Goal: Obtain resource: Download file/media

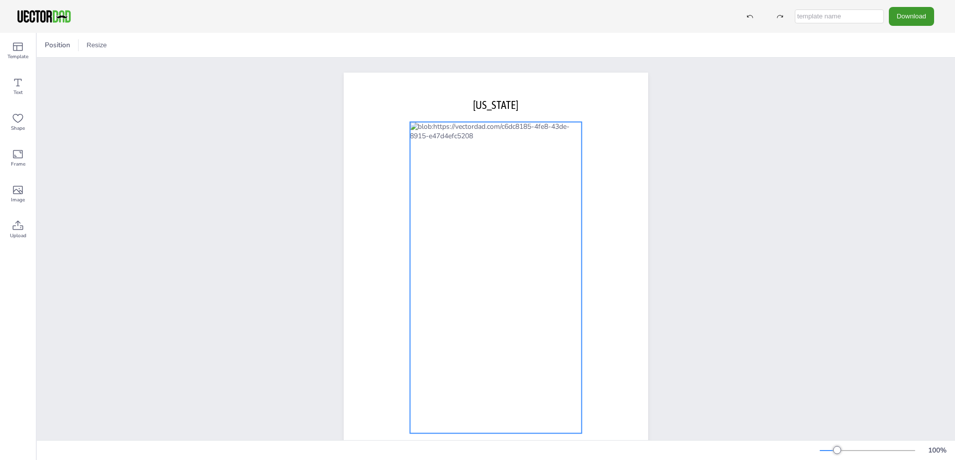
click at [546, 187] on div at bounding box center [496, 277] width 172 height 311
click at [158, 164] on div "[DOMAIN_NAME] [US_STATE]" at bounding box center [496, 269] width 918 height 423
click at [524, 208] on div at bounding box center [496, 277] width 172 height 311
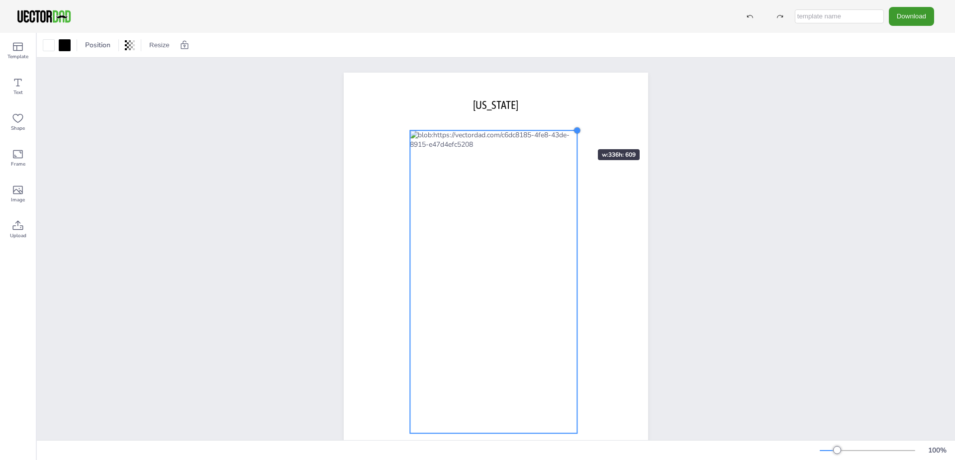
drag, startPoint x: 578, startPoint y: 123, endPoint x: 568, endPoint y: 131, distance: 13.8
click at [568, 131] on div "[DOMAIN_NAME] [US_STATE]" at bounding box center [496, 269] width 304 height 393
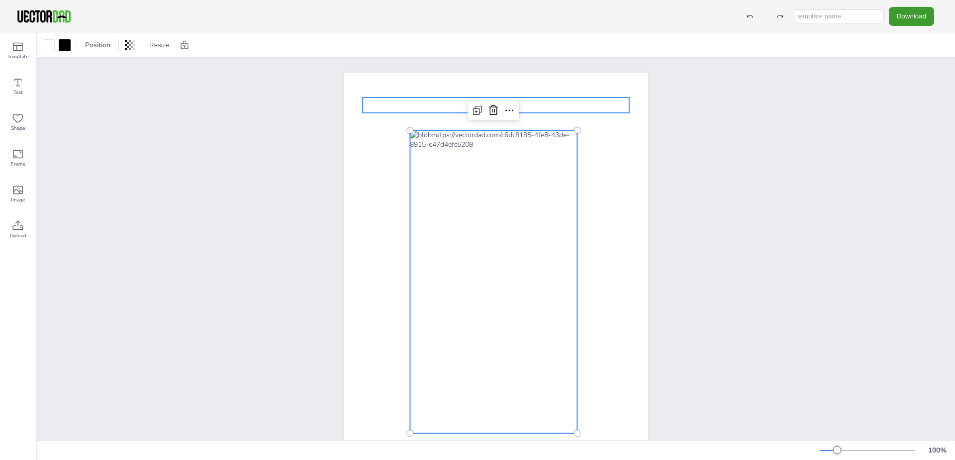
click at [549, 107] on p "[US_STATE]" at bounding box center [496, 104] width 267 height 15
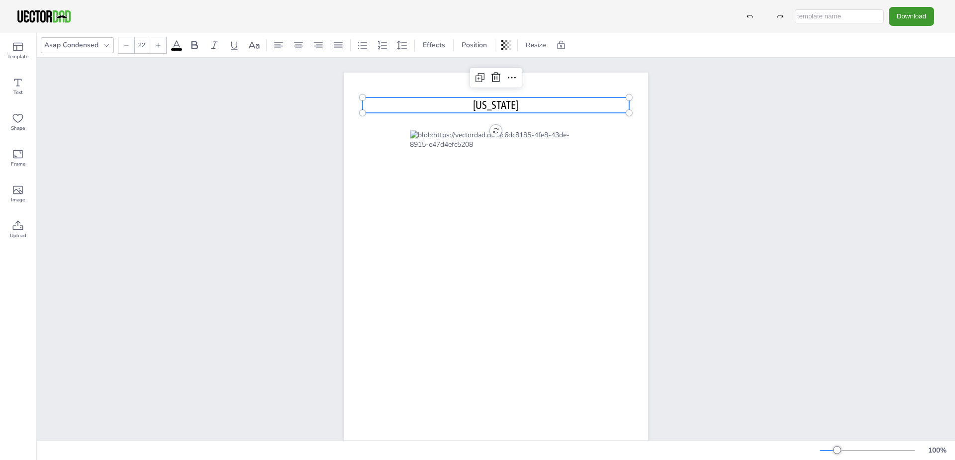
click at [547, 108] on p "[US_STATE]" at bounding box center [496, 104] width 267 height 15
click at [546, 108] on p "[US_STATE]" at bounding box center [496, 104] width 267 height 15
click at [491, 85] on div at bounding box center [496, 78] width 16 height 16
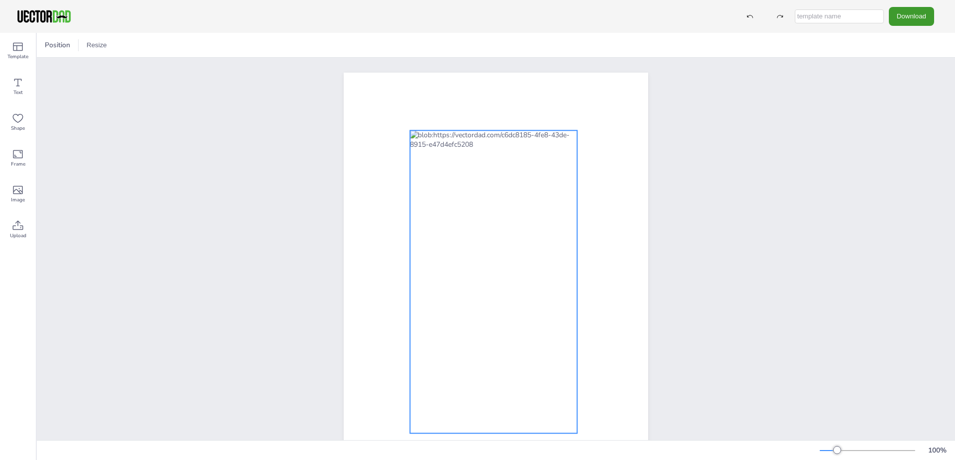
click at [538, 187] on div at bounding box center [493, 281] width 167 height 303
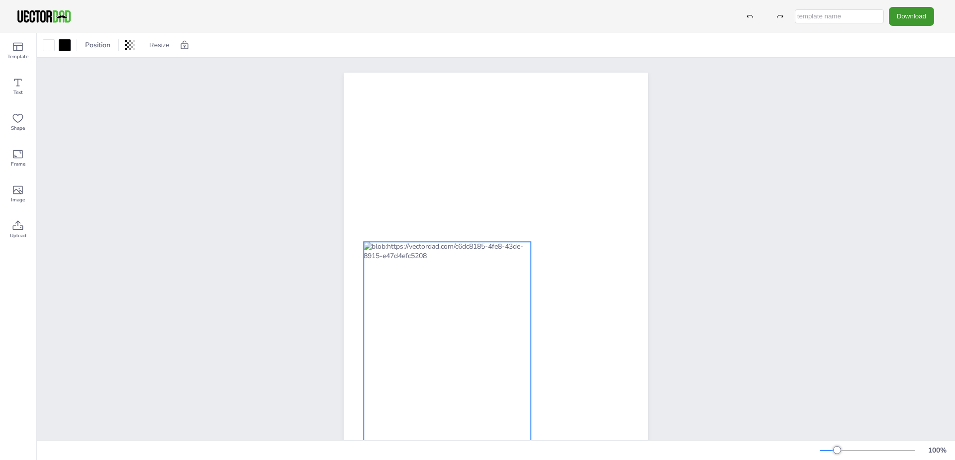
drag, startPoint x: 493, startPoint y: 241, endPoint x: 443, endPoint y: 353, distance: 123.1
click at [443, 353] on div at bounding box center [447, 393] width 167 height 303
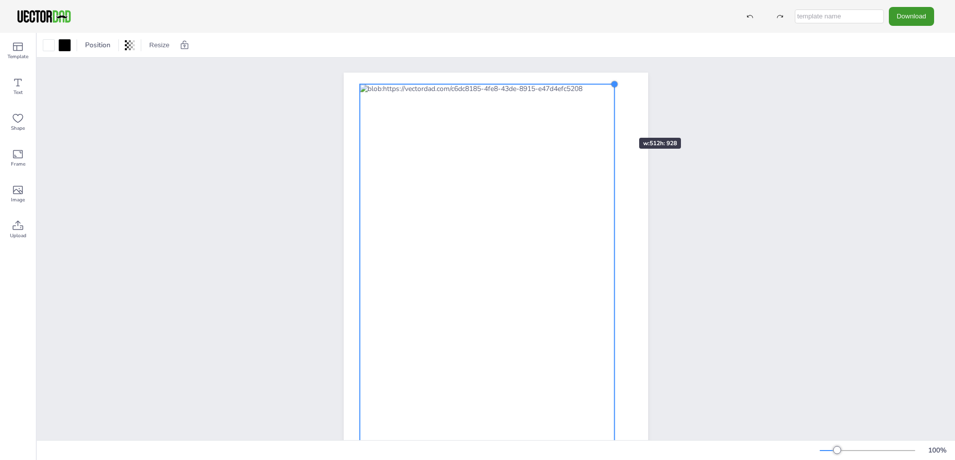
drag, startPoint x: 522, startPoint y: 244, endPoint x: 609, endPoint y: 120, distance: 151.7
click at [609, 120] on div "[DOMAIN_NAME]" at bounding box center [496, 269] width 304 height 393
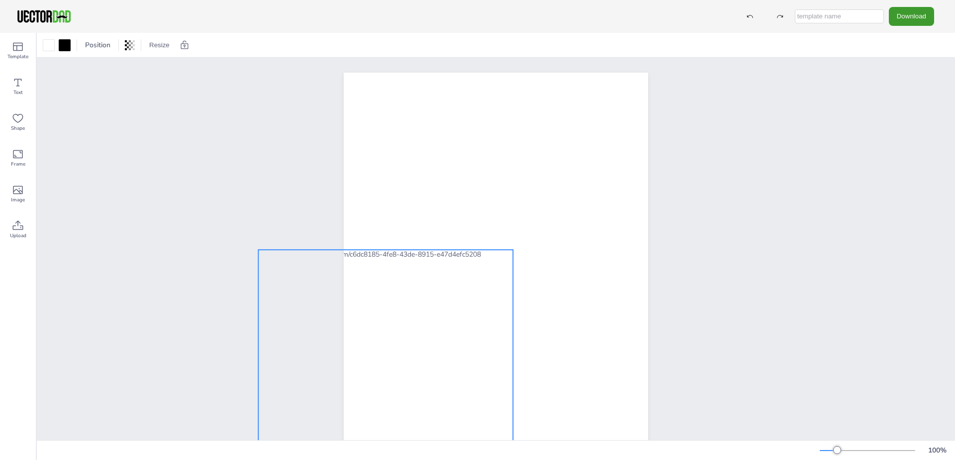
drag, startPoint x: 545, startPoint y: 165, endPoint x: 443, endPoint y: 331, distance: 194.2
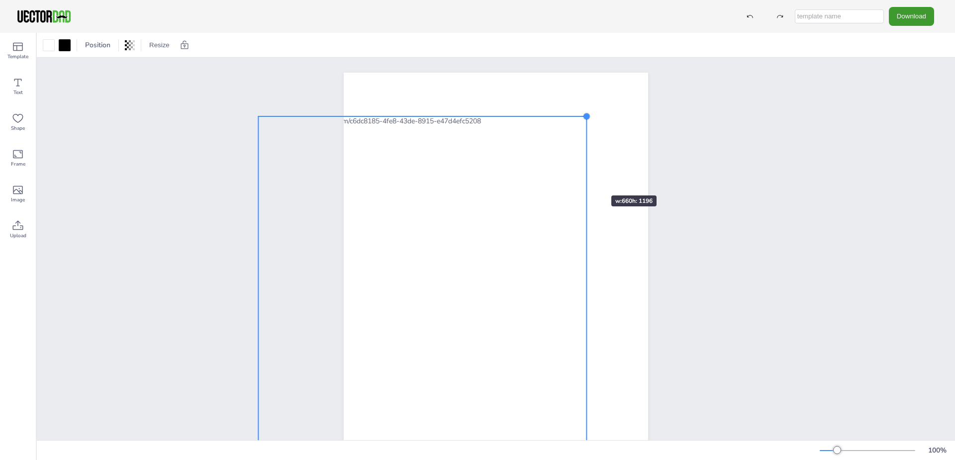
drag, startPoint x: 508, startPoint y: 249, endPoint x: 581, endPoint y: 178, distance: 102.4
click at [581, 178] on div "[DOMAIN_NAME]" at bounding box center [496, 269] width 304 height 393
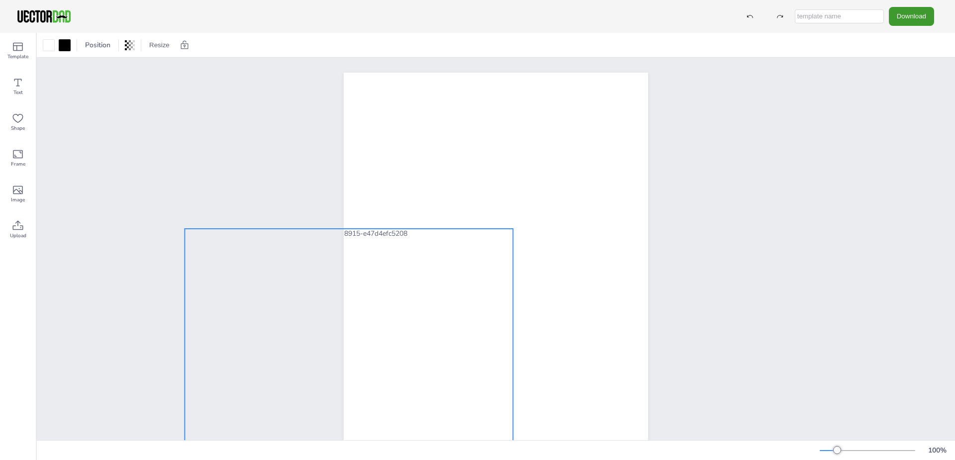
drag, startPoint x: 466, startPoint y: 230, endPoint x: 392, endPoint y: 342, distance: 134.4
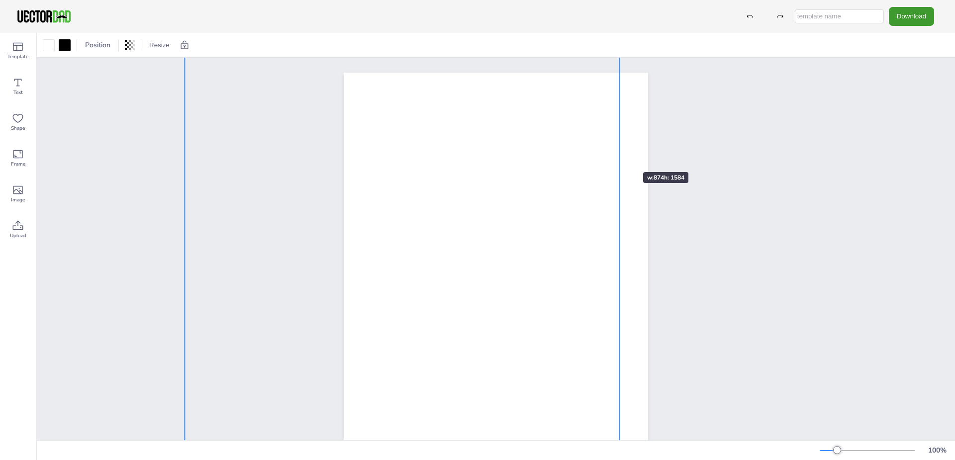
drag, startPoint x: 507, startPoint y: 231, endPoint x: 613, endPoint y: 154, distance: 131.1
click at [613, 154] on div "[DOMAIN_NAME]" at bounding box center [496, 269] width 304 height 393
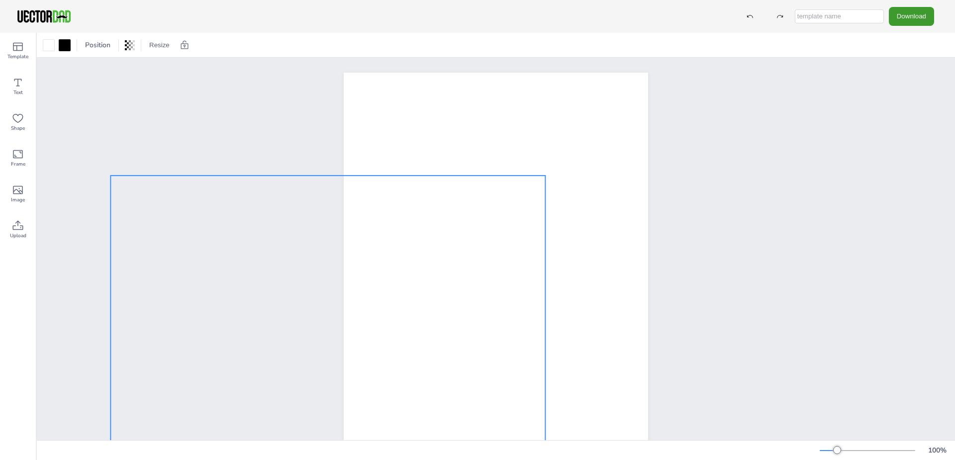
drag, startPoint x: 520, startPoint y: 195, endPoint x: 446, endPoint y: 335, distance: 158.9
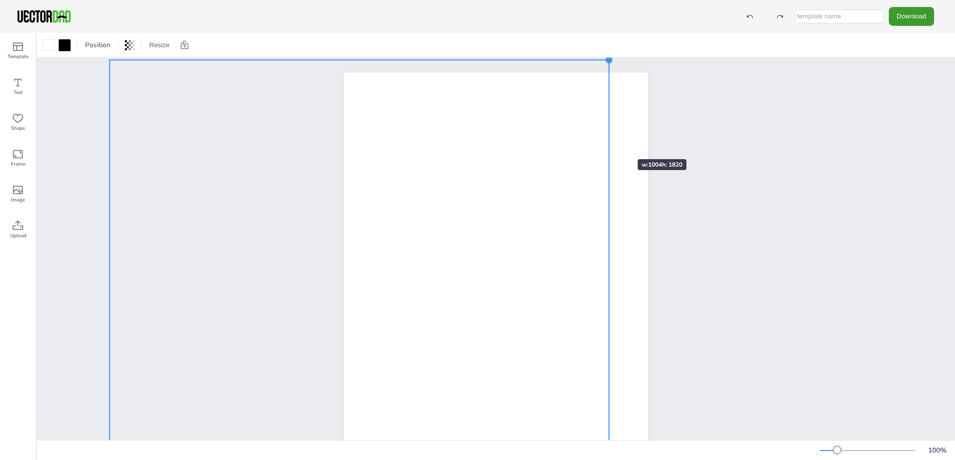
drag, startPoint x: 543, startPoint y: 178, endPoint x: 608, endPoint y: 141, distance: 74.2
click at [608, 141] on div "[DOMAIN_NAME]" at bounding box center [496, 269] width 304 height 393
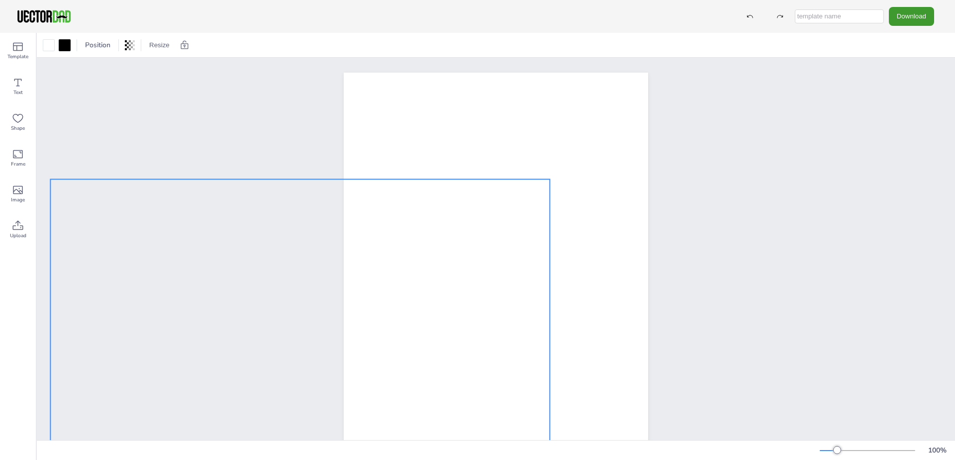
drag, startPoint x: 534, startPoint y: 188, endPoint x: 474, endPoint y: 308, distance: 134.6
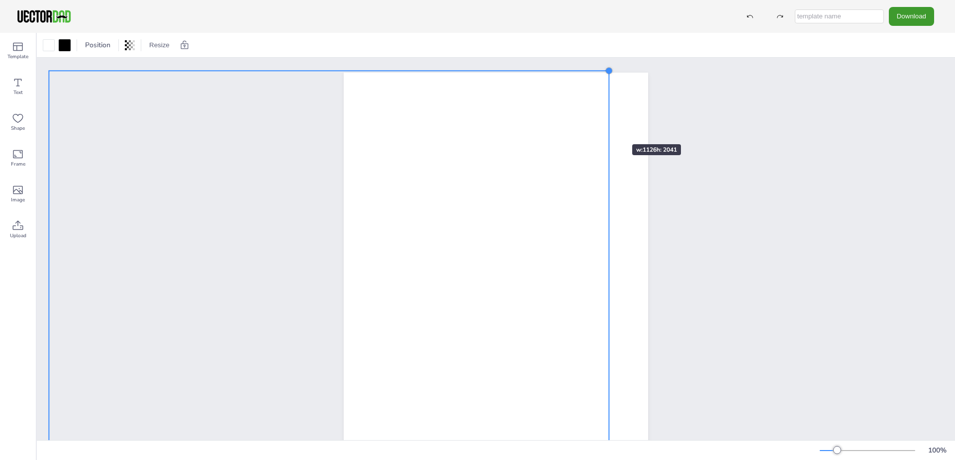
drag, startPoint x: 542, startPoint y: 180, endPoint x: 602, endPoint y: 126, distance: 81.0
click at [602, 126] on div "[DOMAIN_NAME]" at bounding box center [496, 269] width 304 height 393
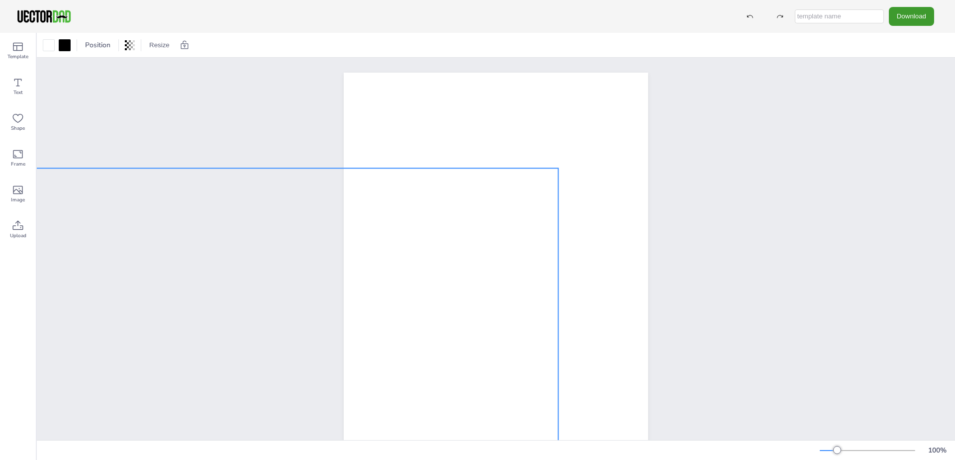
drag, startPoint x: 530, startPoint y: 210, endPoint x: 488, endPoint y: 290, distance: 91.0
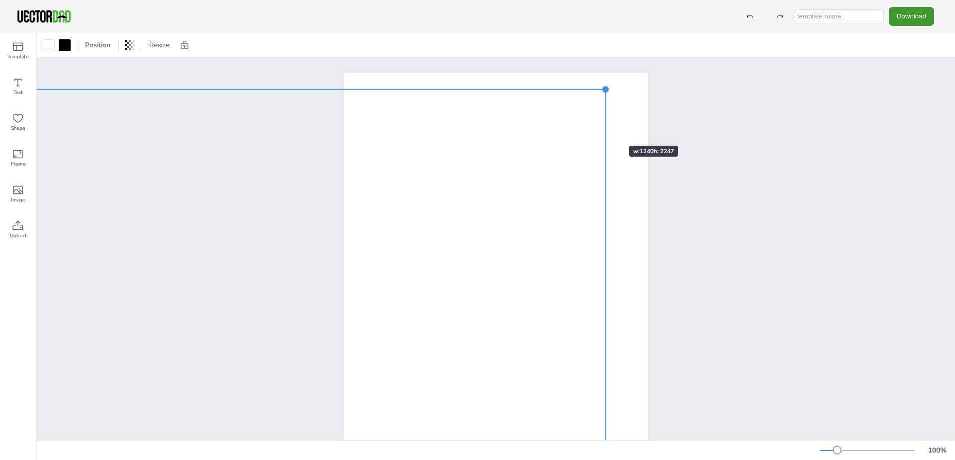
drag, startPoint x: 543, startPoint y: 193, endPoint x: 599, endPoint y: 128, distance: 86.7
click at [599, 128] on div "[DOMAIN_NAME]" at bounding box center [496, 269] width 304 height 393
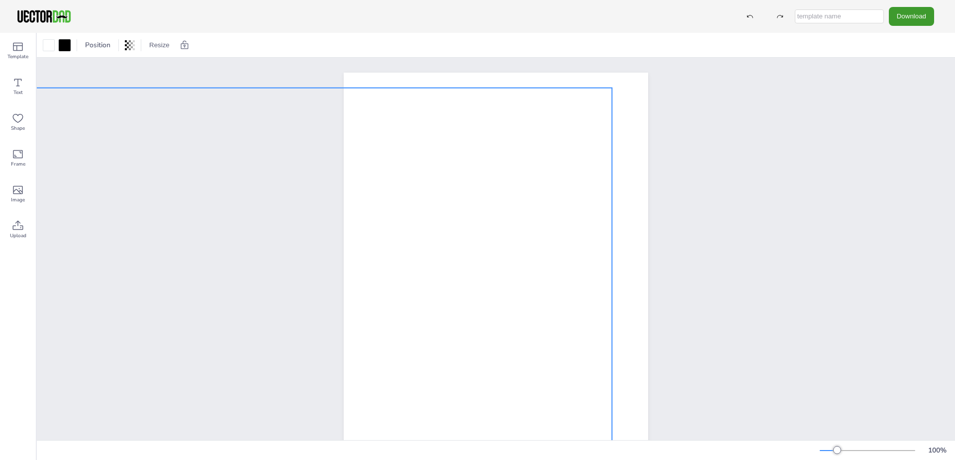
drag, startPoint x: 538, startPoint y: 182, endPoint x: 545, endPoint y: 181, distance: 6.6
click at [693, 194] on div "[DOMAIN_NAME]" at bounding box center [496, 269] width 918 height 423
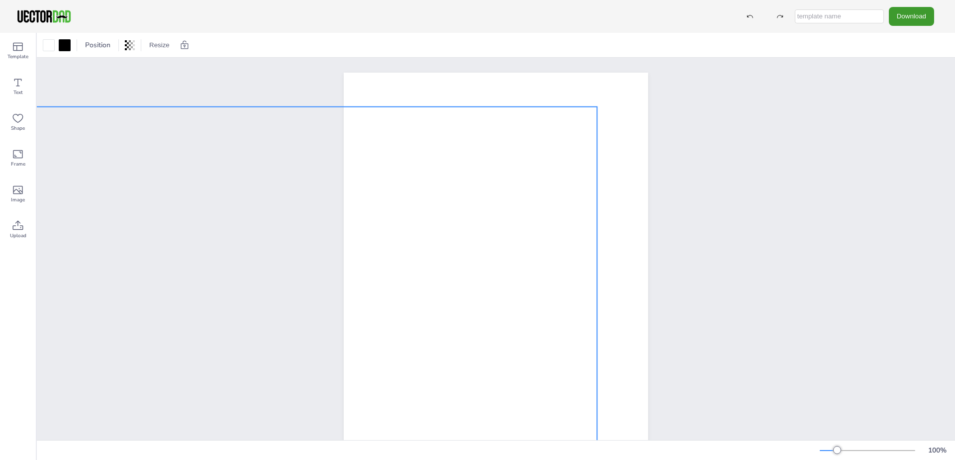
drag, startPoint x: 535, startPoint y: 226, endPoint x: 520, endPoint y: 245, distance: 24.1
click at [715, 225] on div "[DOMAIN_NAME]" at bounding box center [496, 269] width 918 height 423
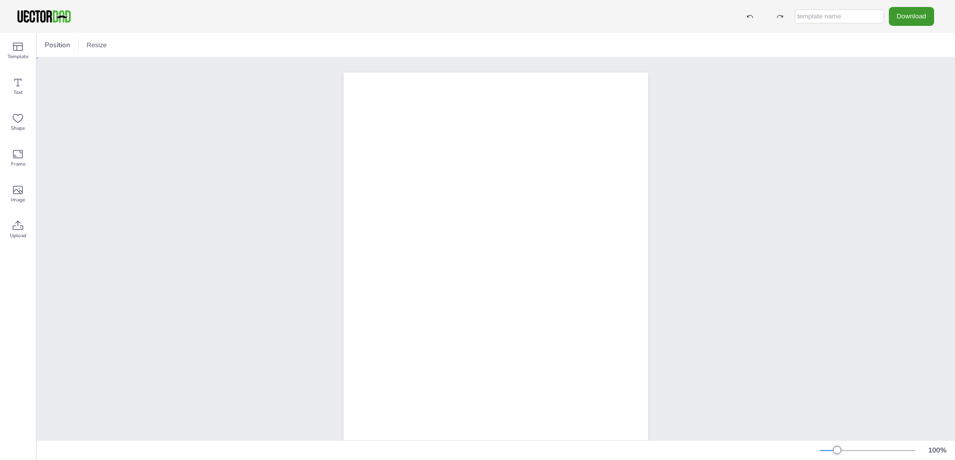
click at [758, 83] on div "[DOMAIN_NAME]" at bounding box center [496, 269] width 918 height 423
click at [861, 16] on input "text" at bounding box center [839, 16] width 89 height 14
type input "D"
type input "Counties"
click at [905, 22] on button "Download" at bounding box center [911, 16] width 45 height 18
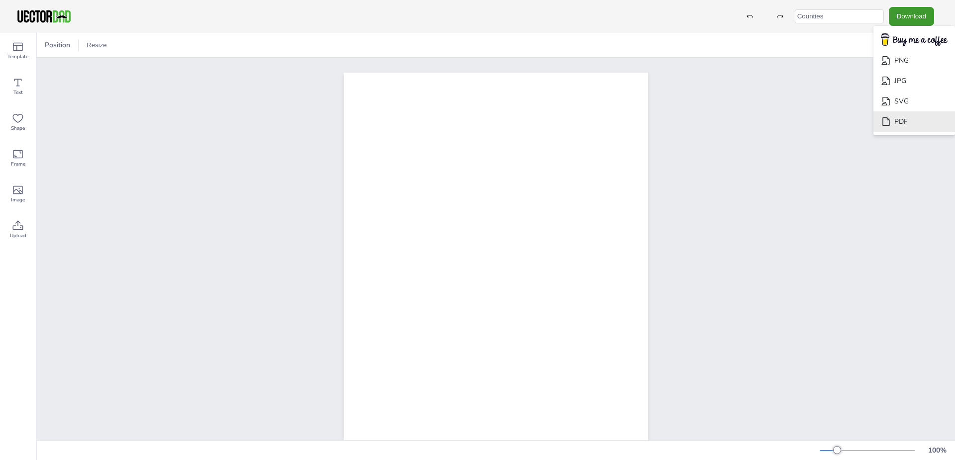
click at [912, 118] on li "PDF" at bounding box center [914, 121] width 82 height 20
